Goal: Task Accomplishment & Management: Use online tool/utility

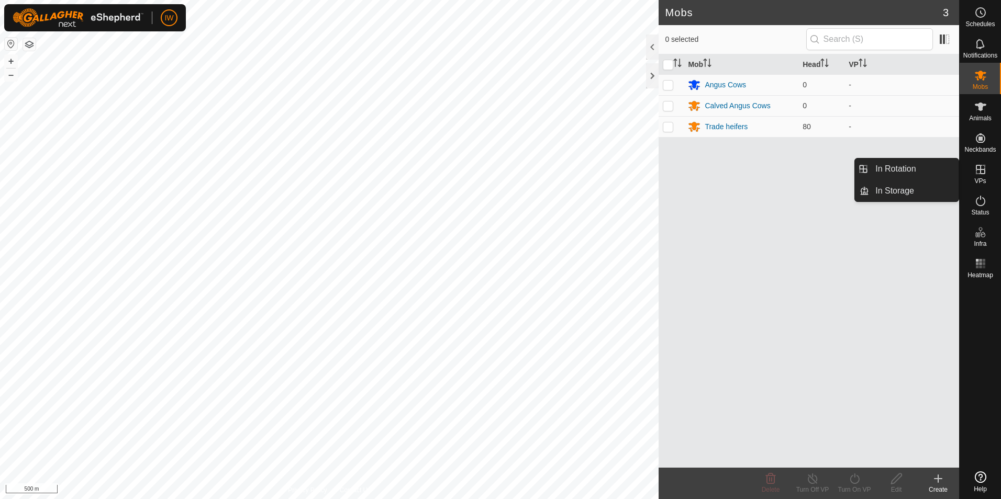
click at [979, 172] on icon at bounding box center [980, 169] width 13 height 13
click at [919, 174] on link "In Rotation" at bounding box center [914, 169] width 90 height 21
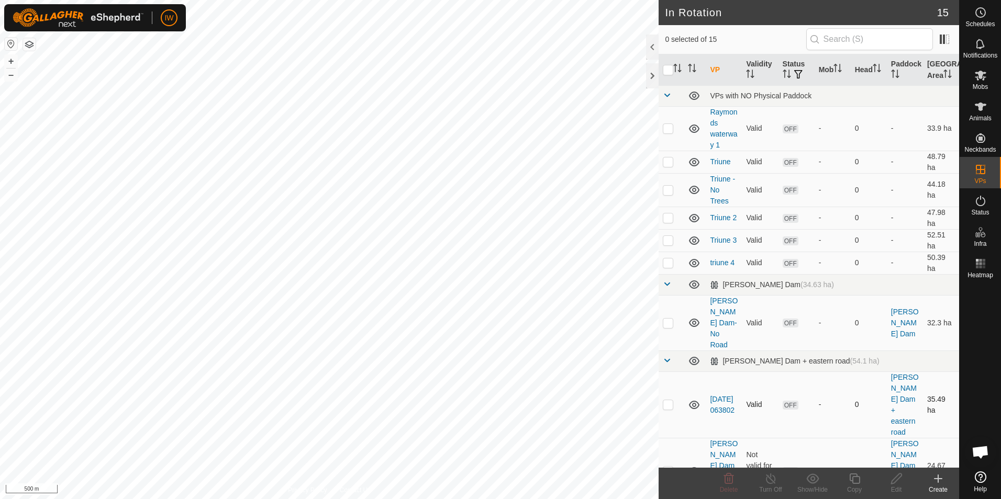
scroll to position [52, 0]
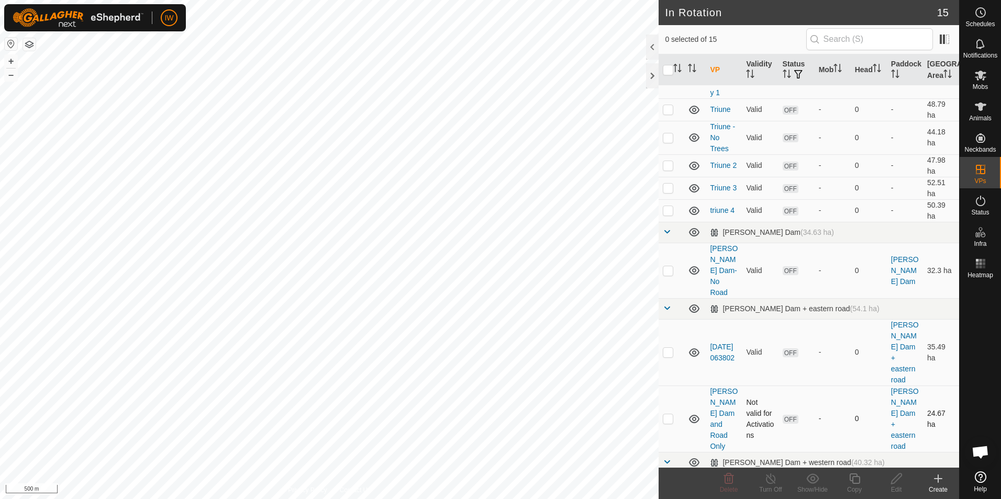
click at [669, 415] on p-checkbox at bounding box center [668, 419] width 10 height 8
checkbox input "true"
click at [894, 479] on icon at bounding box center [896, 479] width 10 height 10
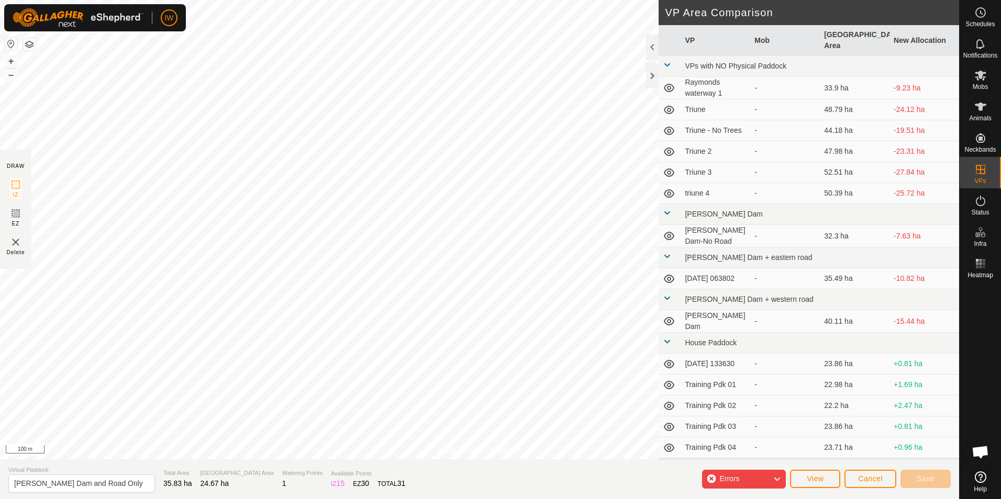
click at [737, 477] on span "Errors" at bounding box center [729, 479] width 20 height 8
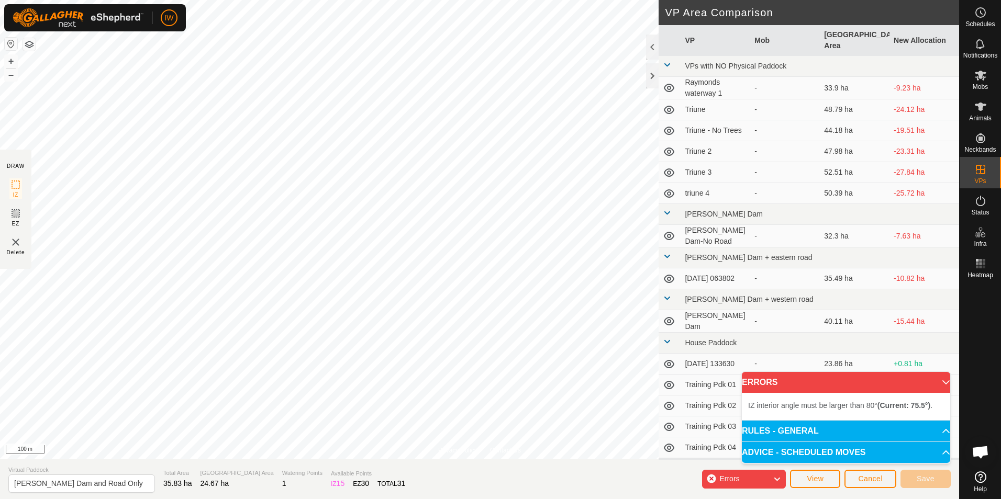
click at [737, 477] on span "Errors" at bounding box center [729, 479] width 20 height 8
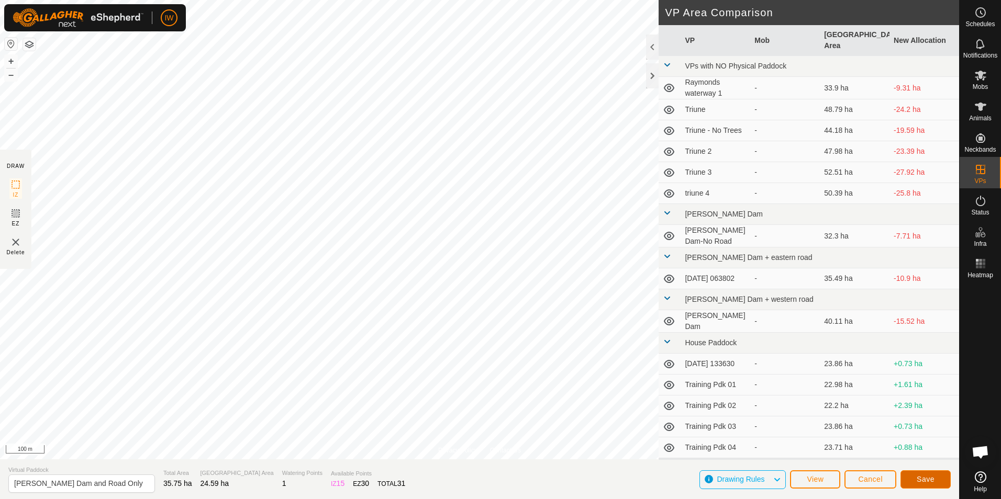
click at [937, 483] on button "Save" at bounding box center [925, 480] width 50 height 18
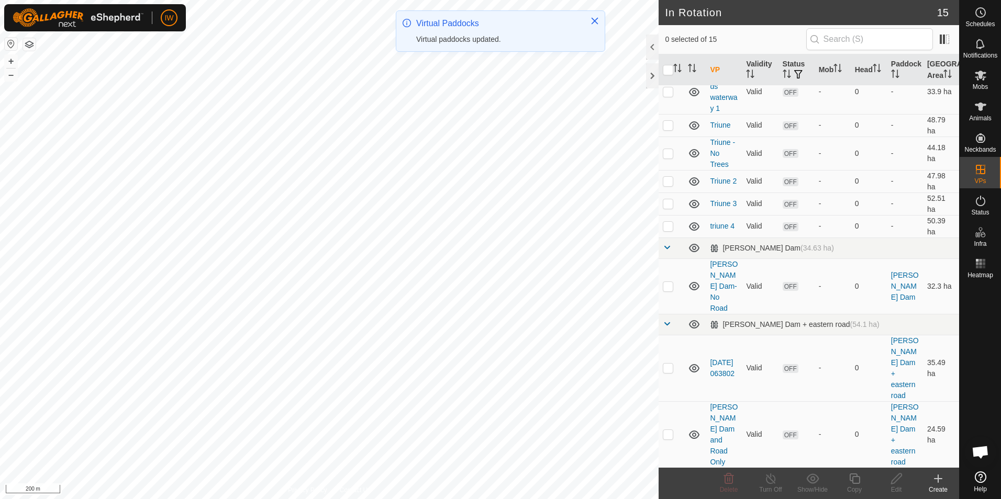
scroll to position [52, 0]
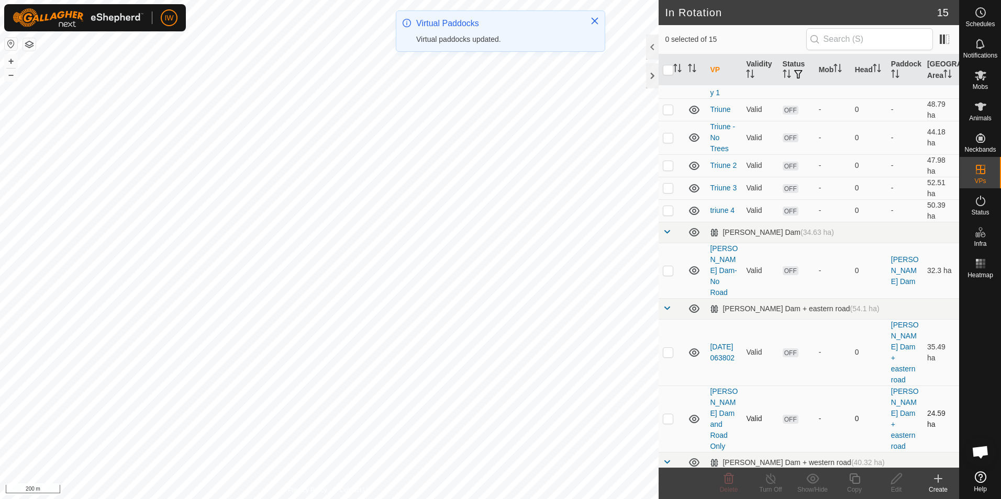
click at [669, 415] on p-checkbox at bounding box center [668, 419] width 10 height 8
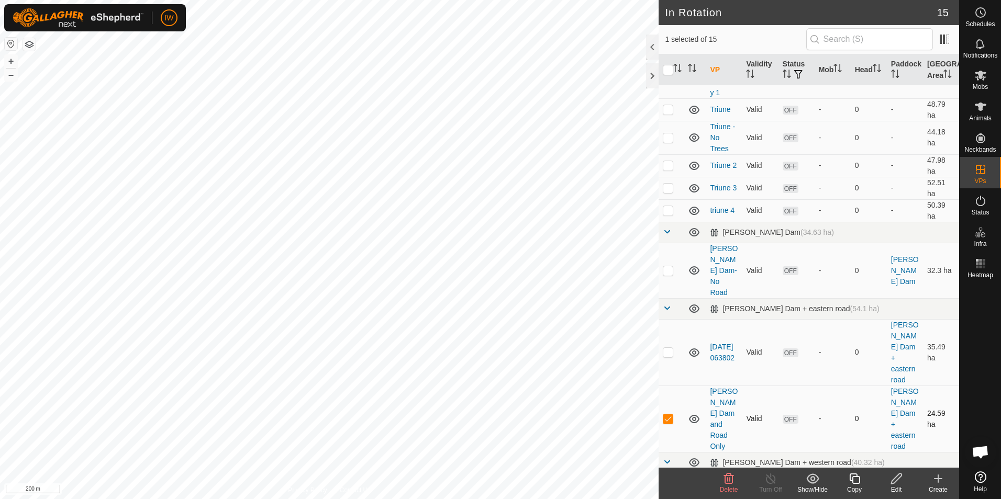
click at [670, 415] on p-checkbox at bounding box center [668, 419] width 10 height 8
checkbox input "false"
click at [992, 80] on div "Mobs" at bounding box center [980, 78] width 41 height 31
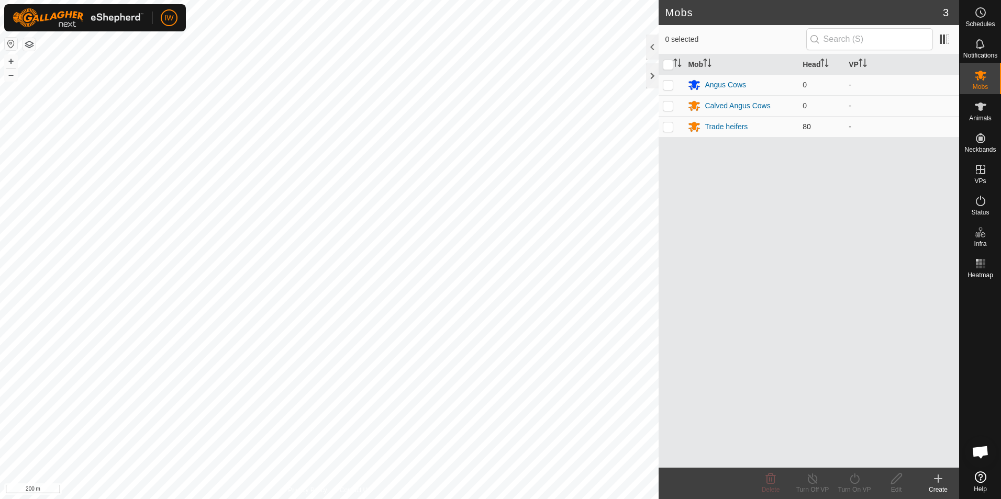
click at [674, 125] on td at bounding box center [671, 126] width 25 height 21
checkbox input "true"
click at [855, 482] on icon at bounding box center [854, 479] width 13 height 13
click at [855, 455] on link "Now" at bounding box center [886, 456] width 104 height 21
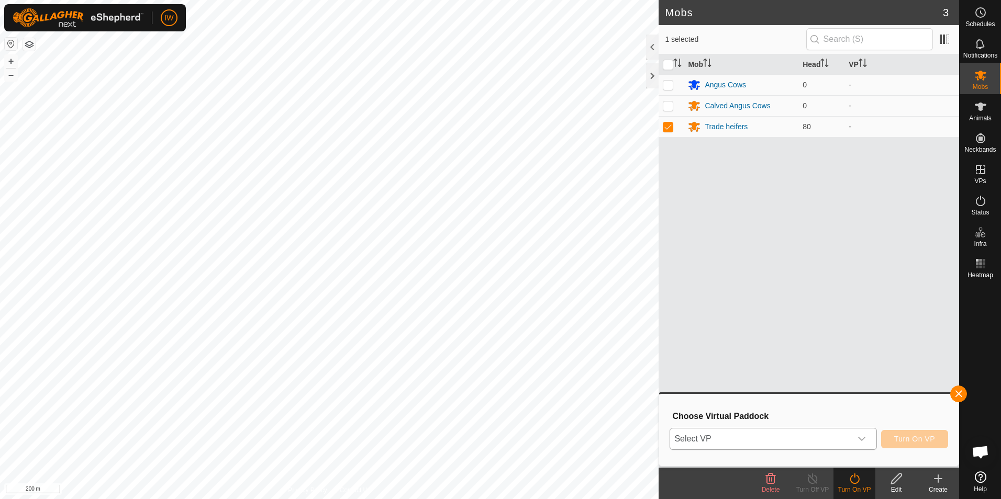
click at [867, 433] on div "dropdown trigger" at bounding box center [861, 439] width 21 height 21
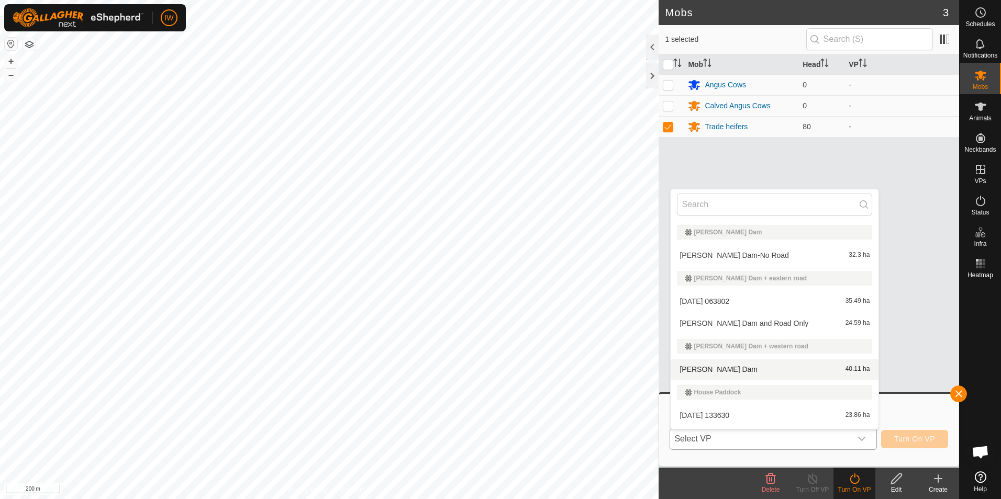
scroll to position [157, 0]
click at [748, 324] on li "[PERSON_NAME] Dam and Road Only 24.59 ha" at bounding box center [775, 321] width 208 height 21
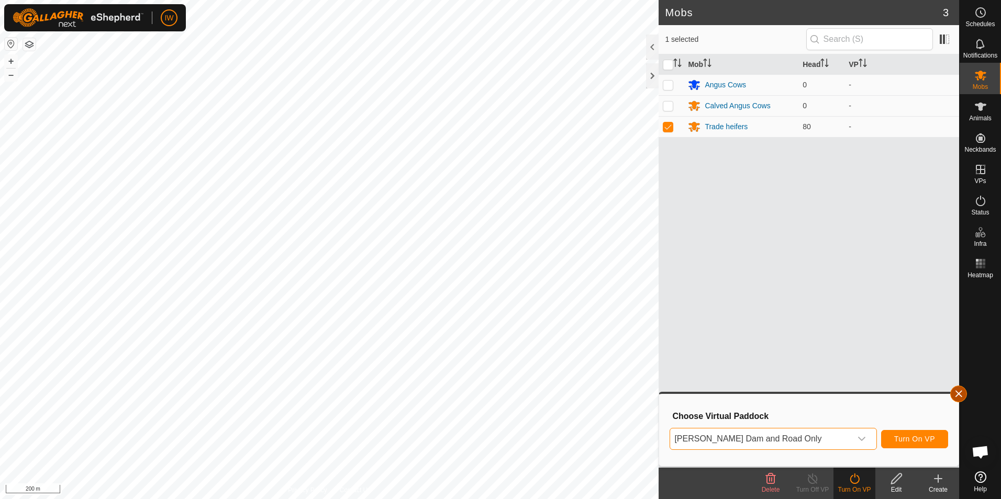
click at [954, 394] on button "button" at bounding box center [958, 394] width 17 height 17
